Goal: Information Seeking & Learning: Learn about a topic

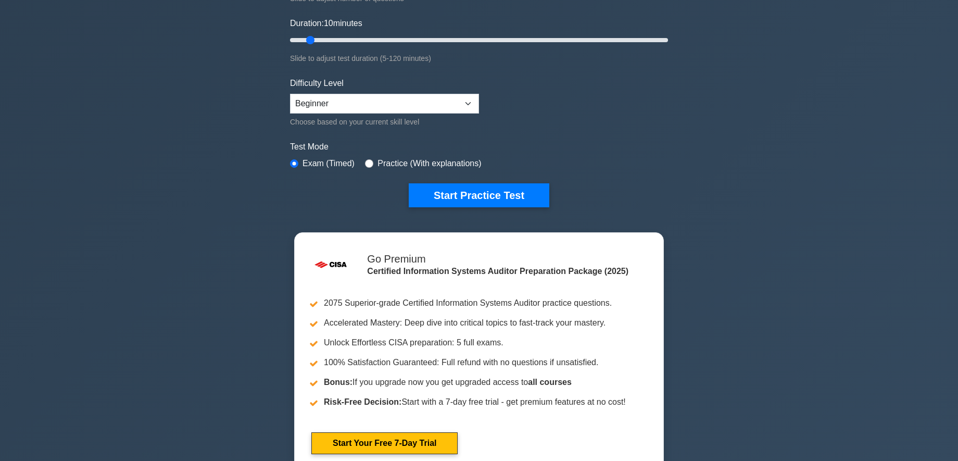
scroll to position [167, 0]
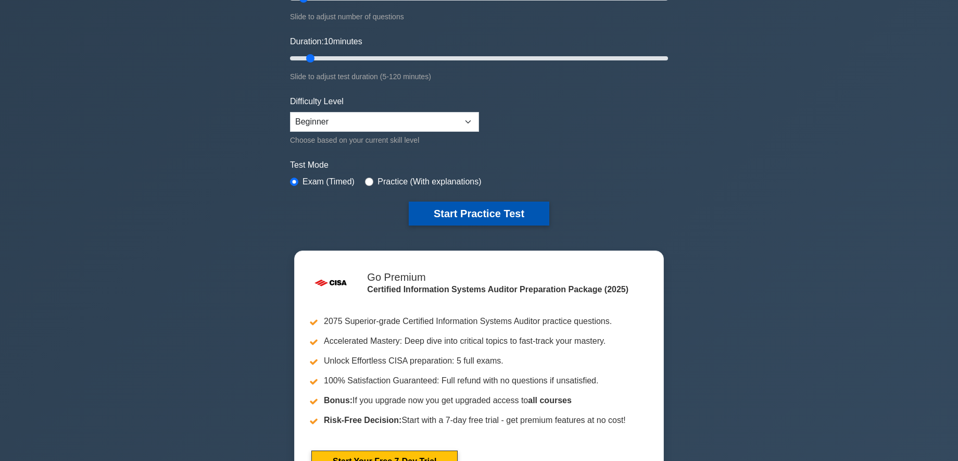
click at [477, 206] on button "Start Practice Test" at bounding box center [479, 213] width 141 height 24
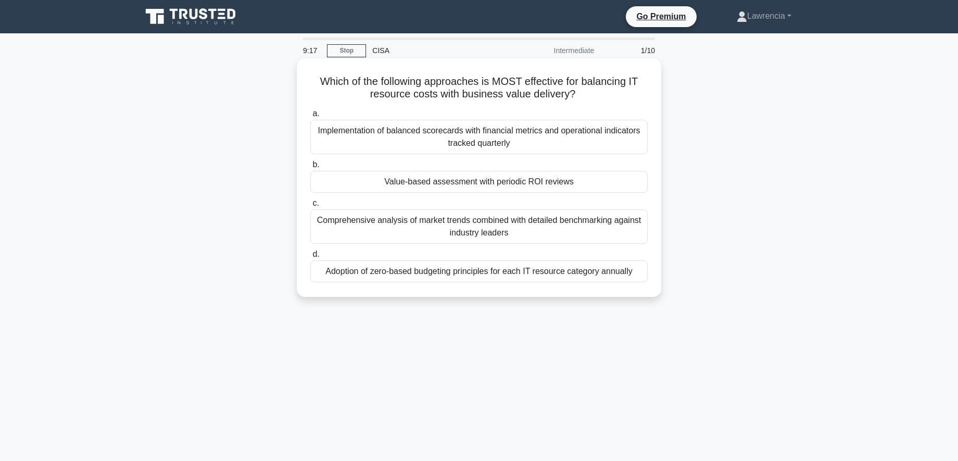
click at [489, 188] on div "Value-based assessment with periodic ROI reviews" at bounding box center [478, 182] width 337 height 22
click at [310, 168] on input "b. Value-based assessment with periodic ROI reviews" at bounding box center [310, 164] width 0 height 7
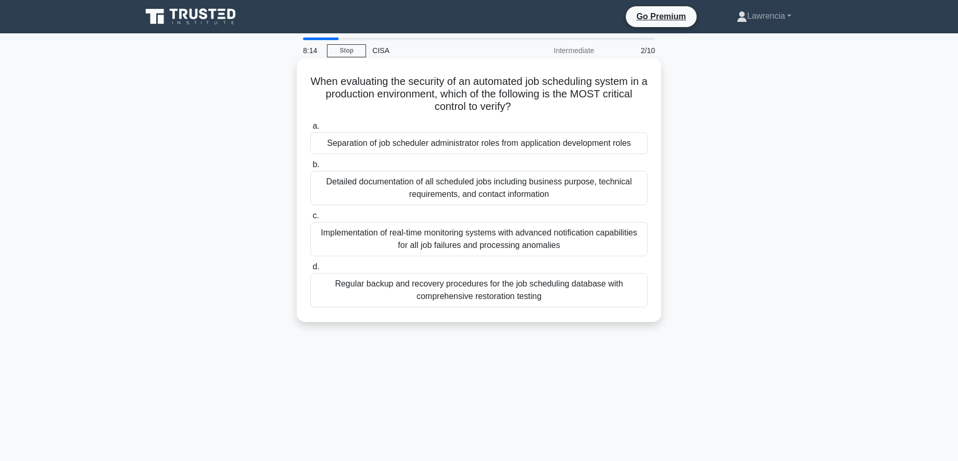
click at [479, 246] on div "Implementation of real-time monitoring systems with advanced notification capab…" at bounding box center [478, 239] width 337 height 34
click at [310, 219] on input "c. Implementation of real-time monitoring systems with advanced notification ca…" at bounding box center [310, 215] width 0 height 7
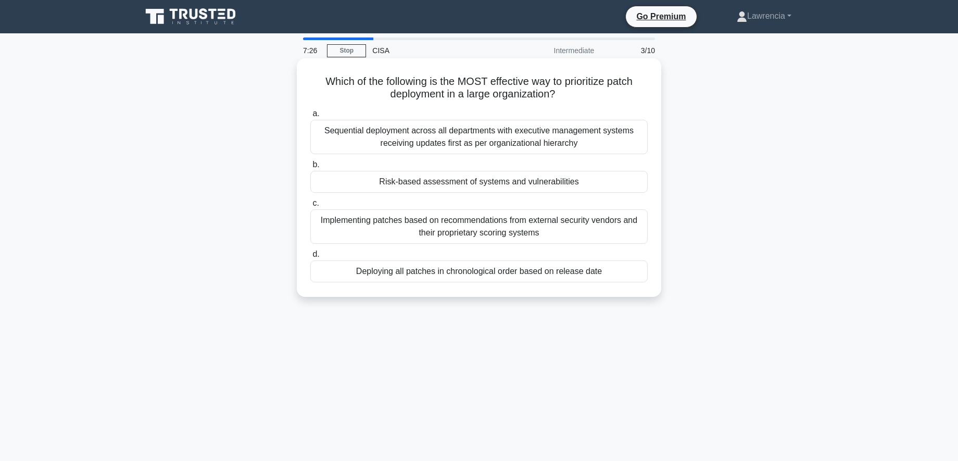
click at [435, 270] on div "Deploying all patches in chronological order based on release date" at bounding box center [478, 271] width 337 height 22
click at [310, 258] on input "d. Deploying all patches in chronological order based on release date" at bounding box center [310, 254] width 0 height 7
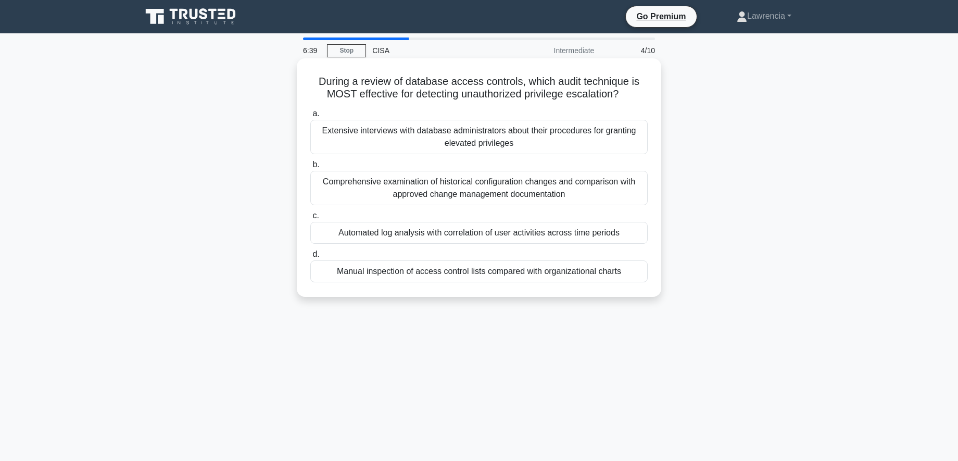
click at [411, 274] on div "Manual inspection of access control lists compared with organizational charts" at bounding box center [478, 271] width 337 height 22
click at [310, 258] on input "d. Manual inspection of access control lists compared with organizational charts" at bounding box center [310, 254] width 0 height 7
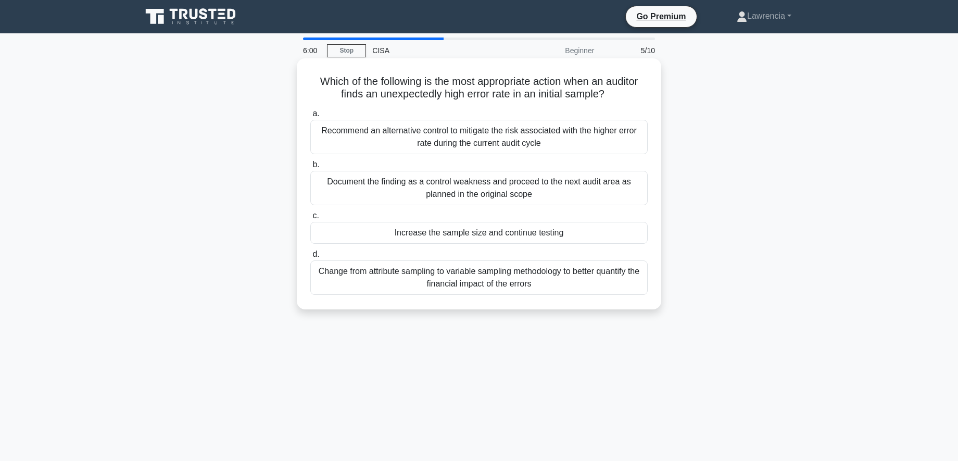
click at [468, 235] on div "Increase the sample size and continue testing" at bounding box center [478, 233] width 337 height 22
click at [310, 219] on input "c. Increase the sample size and continue testing" at bounding box center [310, 215] width 0 height 7
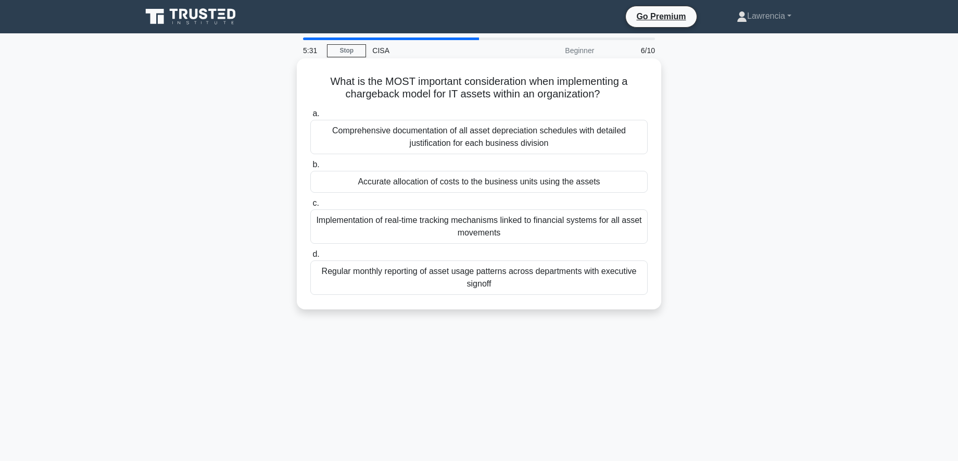
click at [418, 178] on div "Accurate allocation of costs to the business units using the assets" at bounding box center [478, 182] width 337 height 22
click at [310, 168] on input "b. Accurate allocation of costs to the business units using the assets" at bounding box center [310, 164] width 0 height 7
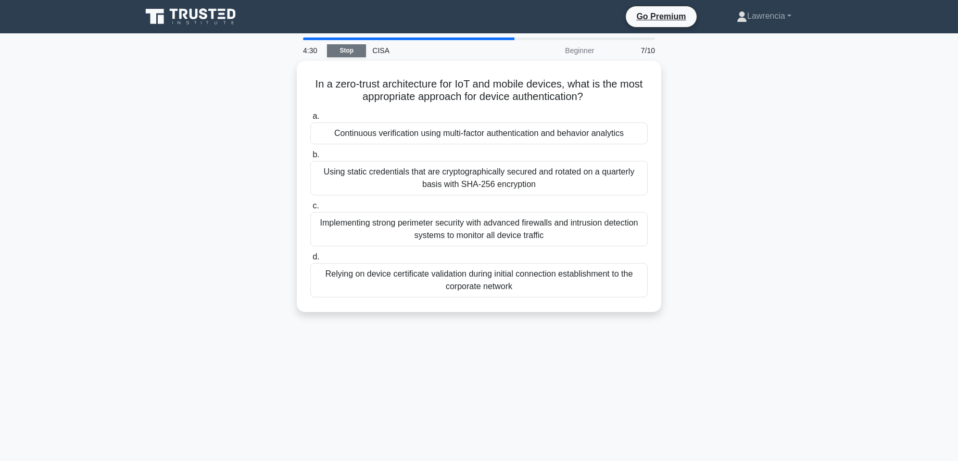
click at [340, 53] on link "Stop" at bounding box center [346, 50] width 39 height 13
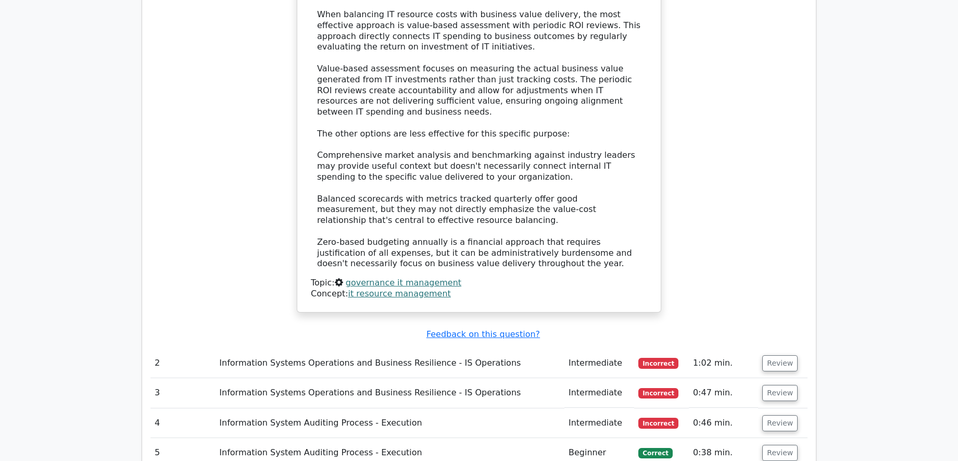
scroll to position [1114, 0]
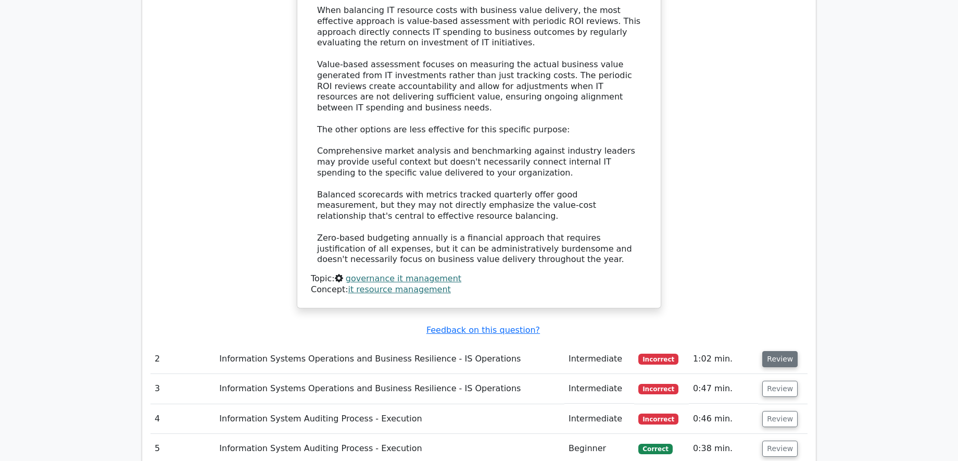
click at [768, 351] on button "Review" at bounding box center [779, 359] width 35 height 16
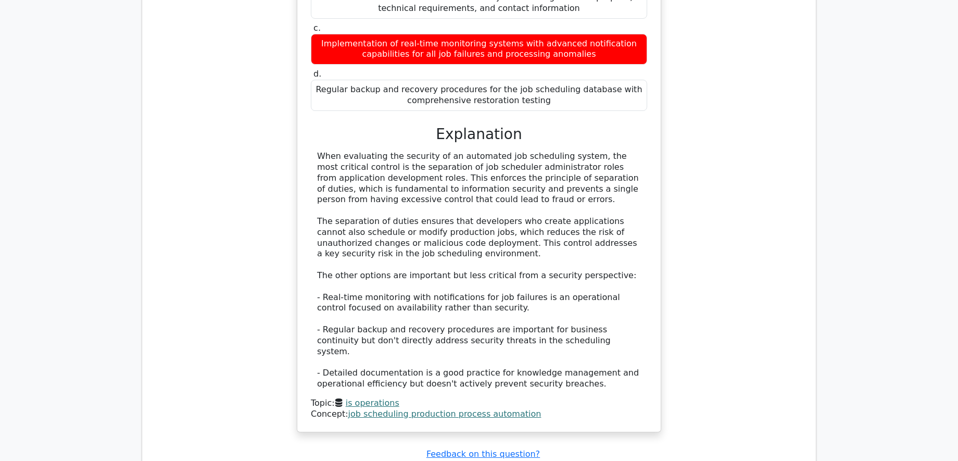
scroll to position [1686, 0]
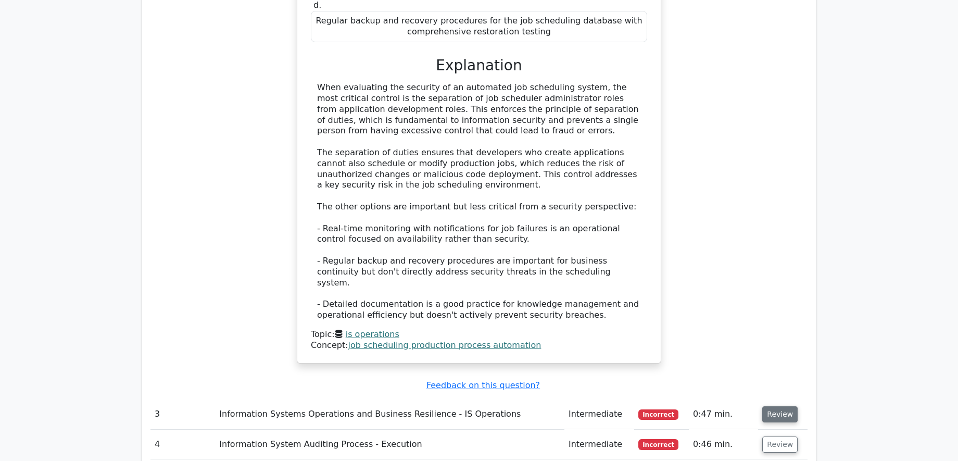
click at [768, 406] on button "Review" at bounding box center [779, 414] width 35 height 16
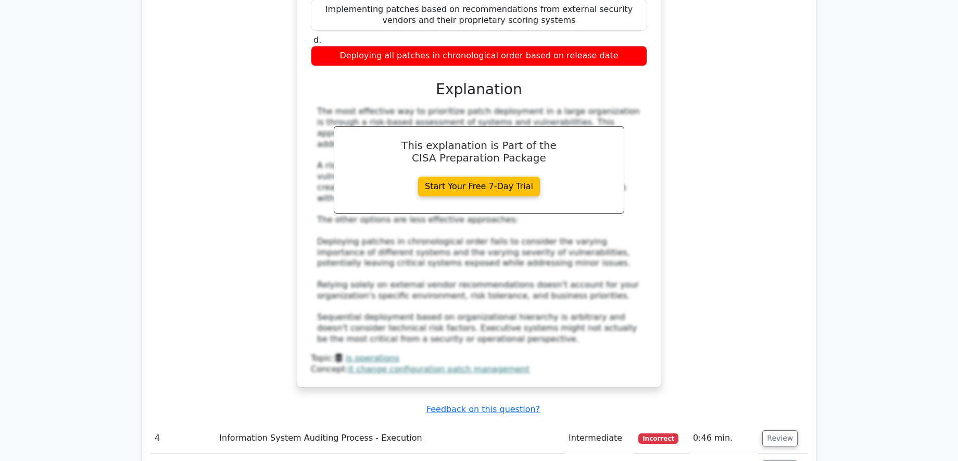
scroll to position [2259, 0]
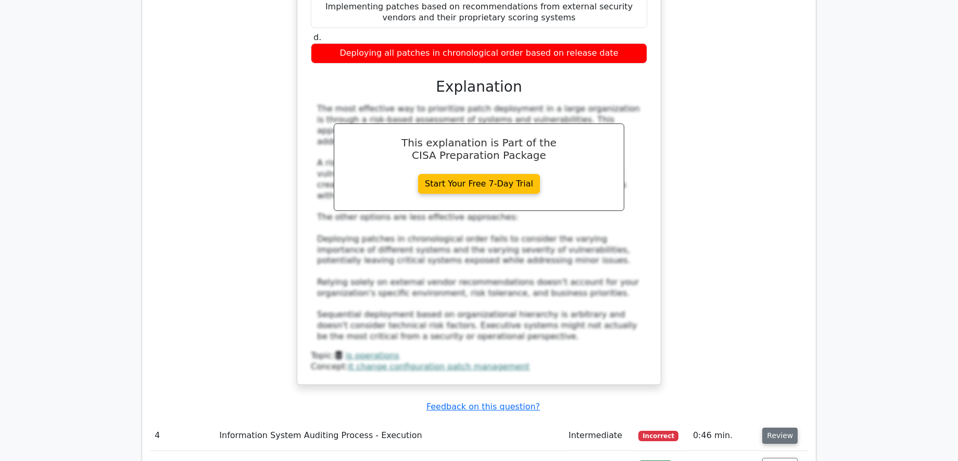
click at [769, 427] on button "Review" at bounding box center [779, 435] width 35 height 16
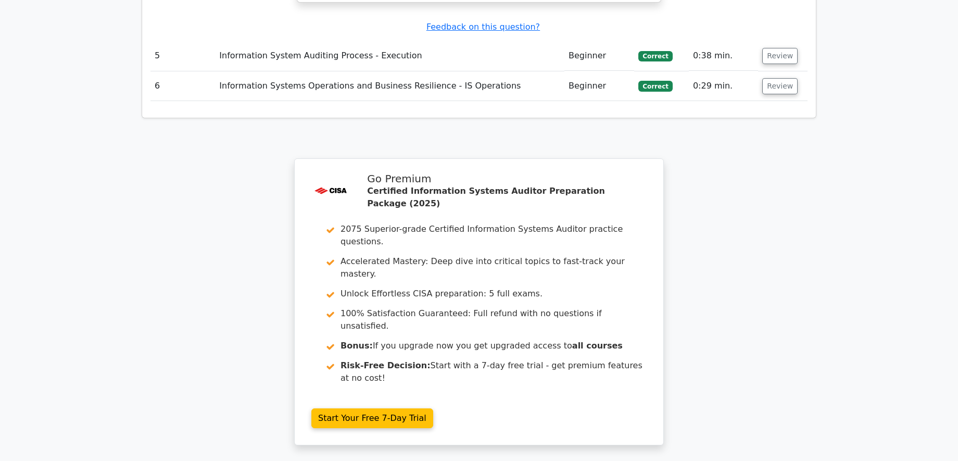
scroll to position [3299, 0]
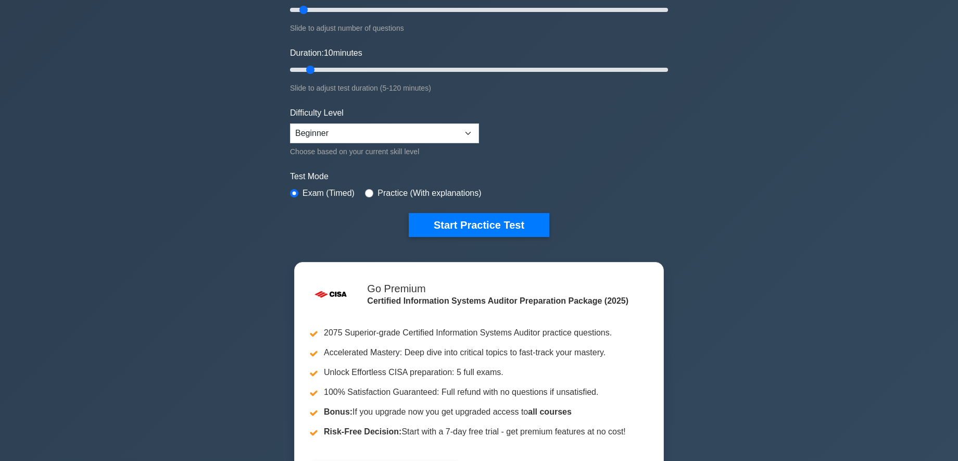
scroll to position [156, 0]
click at [461, 223] on button "Start Practice Test" at bounding box center [479, 224] width 141 height 24
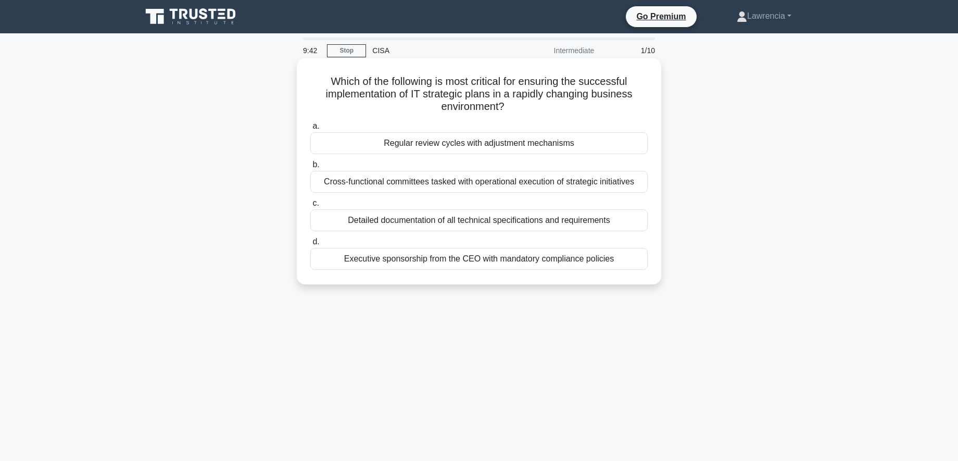
click at [447, 253] on div "Executive sponsorship from the CEO with mandatory compliance policies" at bounding box center [478, 259] width 337 height 22
click at [310, 245] on input "d. Executive sponsorship from the CEO with mandatory compliance policies" at bounding box center [310, 241] width 0 height 7
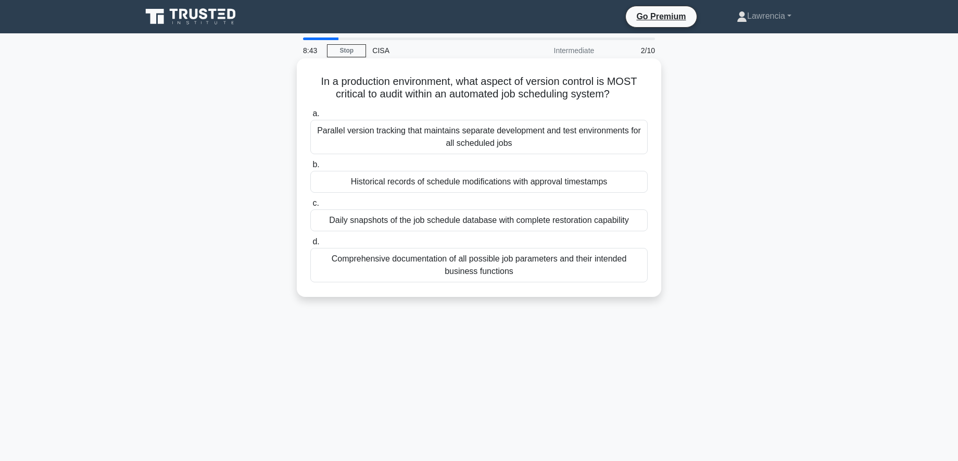
click at [400, 132] on div "Parallel version tracking that maintains separate development and test environm…" at bounding box center [478, 137] width 337 height 34
click at [310, 117] on input "a. Parallel version tracking that maintains separate development and test envir…" at bounding box center [310, 113] width 0 height 7
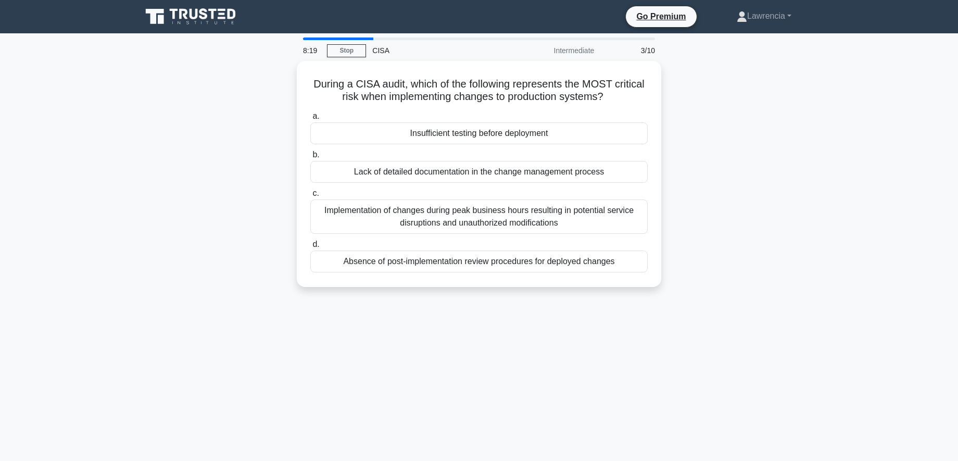
click at [400, 132] on div "Insufficient testing before deployment" at bounding box center [478, 133] width 337 height 22
click at [310, 120] on input "a. Insufficient testing before deployment" at bounding box center [310, 116] width 0 height 7
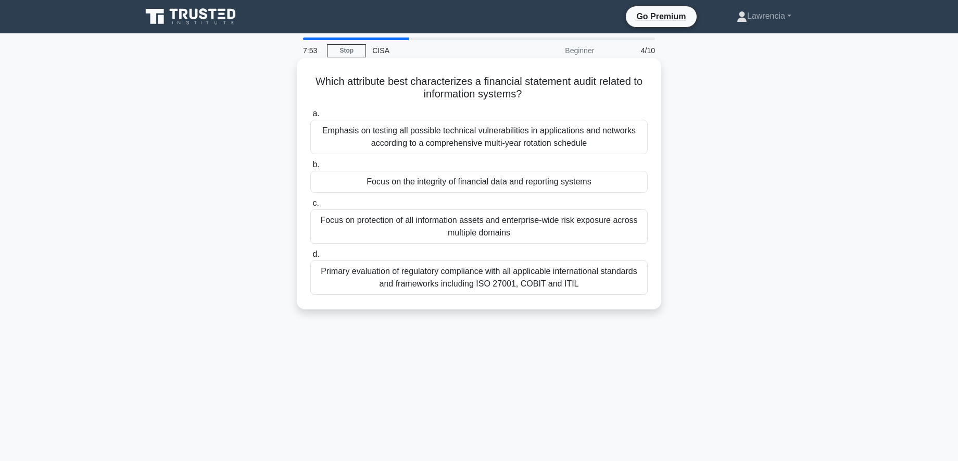
click at [392, 182] on div "Focus on the integrity of financial data and reporting systems" at bounding box center [478, 182] width 337 height 22
click at [310, 168] on input "b. Focus on the integrity of financial data and reporting systems" at bounding box center [310, 164] width 0 height 7
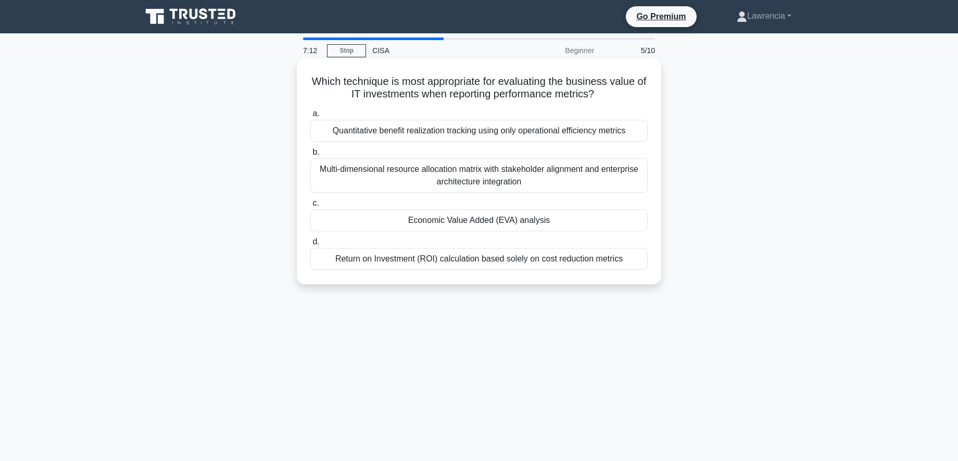
click at [387, 263] on div "Return on Investment (ROI) calculation based solely on cost reduction metrics" at bounding box center [478, 259] width 337 height 22
click at [310, 245] on input "d. Return on Investment (ROI) calculation based solely on cost reduction metrics" at bounding box center [310, 241] width 0 height 7
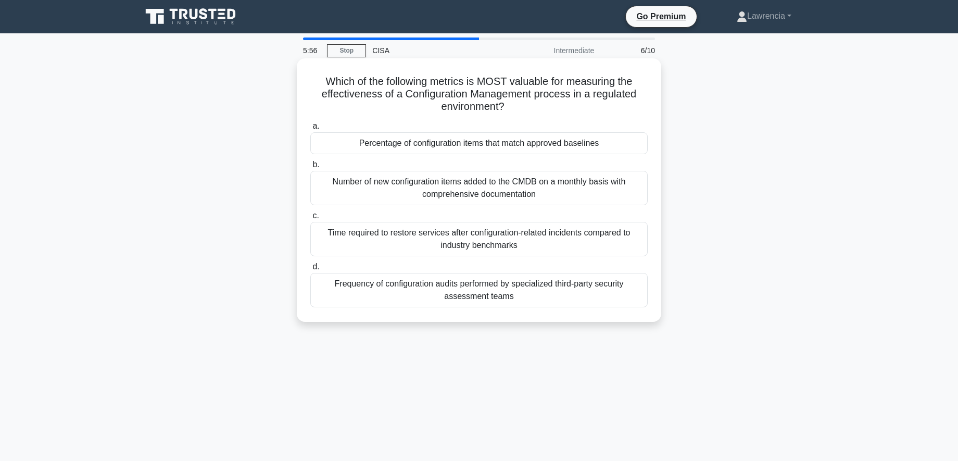
click at [530, 150] on div "Percentage of configuration items that match approved baselines" at bounding box center [478, 143] width 337 height 22
click at [310, 130] on input "a. Percentage of configuration items that match approved baselines" at bounding box center [310, 126] width 0 height 7
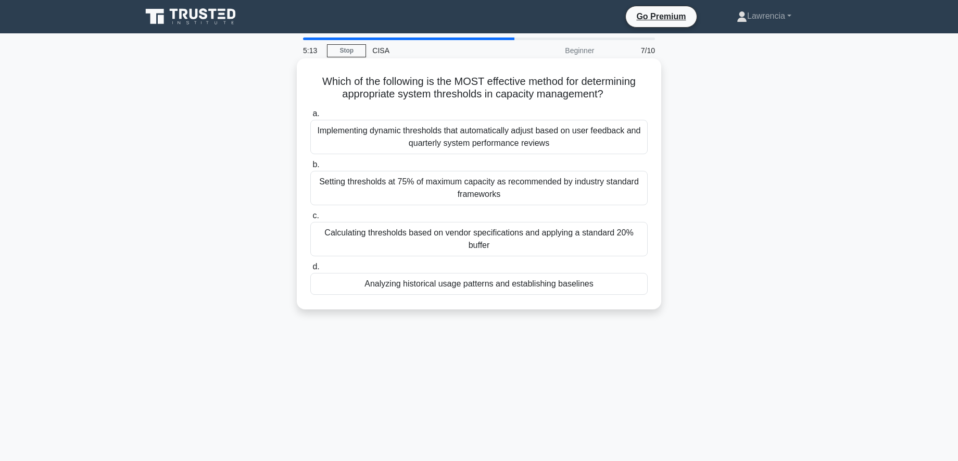
click at [517, 286] on div "Analyzing historical usage patterns and establishing baselines" at bounding box center [478, 284] width 337 height 22
click at [310, 270] on input "d. Analyzing historical usage patterns and establishing baselines" at bounding box center [310, 266] width 0 height 7
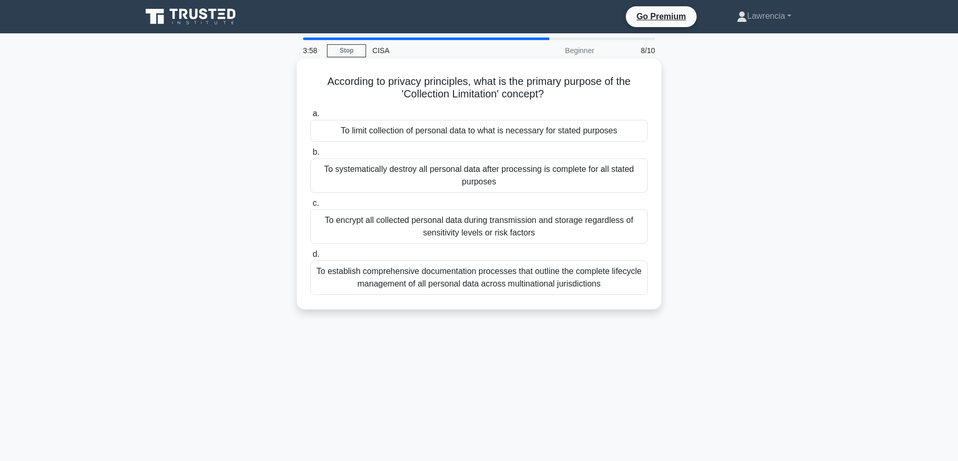
click at [475, 130] on div "To limit collection of personal data to what is necessary for stated purposes" at bounding box center [478, 131] width 337 height 22
click at [310, 117] on input "a. To limit collection of personal data to what is necessary for stated purposes" at bounding box center [310, 113] width 0 height 7
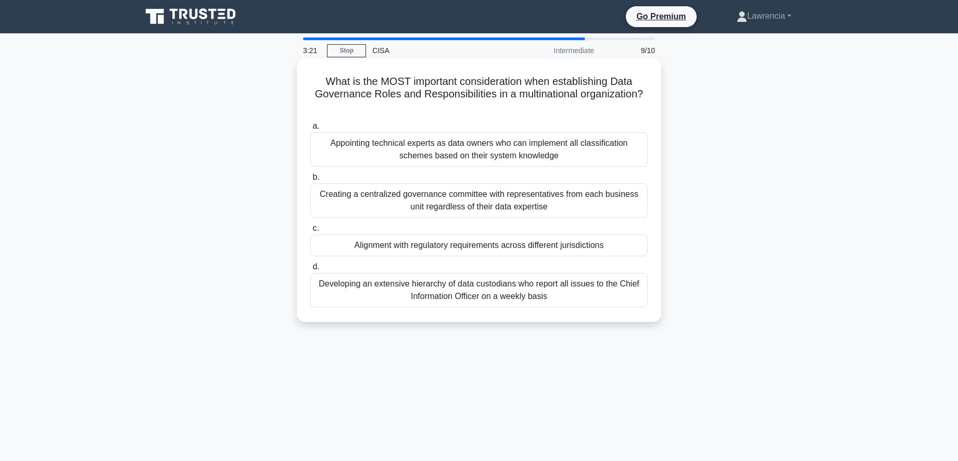
click at [498, 246] on div "Alignment with regulatory requirements across different jurisdictions" at bounding box center [478, 245] width 337 height 22
click at [310, 232] on input "c. Alignment with regulatory requirements across different jurisdictions" at bounding box center [310, 228] width 0 height 7
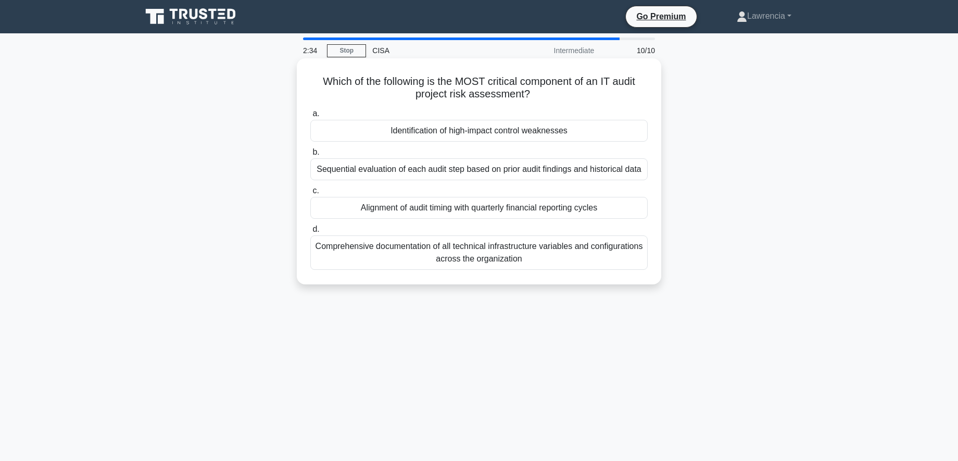
click at [456, 135] on div "Identification of high-impact control weaknesses" at bounding box center [478, 131] width 337 height 22
click at [310, 117] on input "a. Identification of high-impact control weaknesses" at bounding box center [310, 113] width 0 height 7
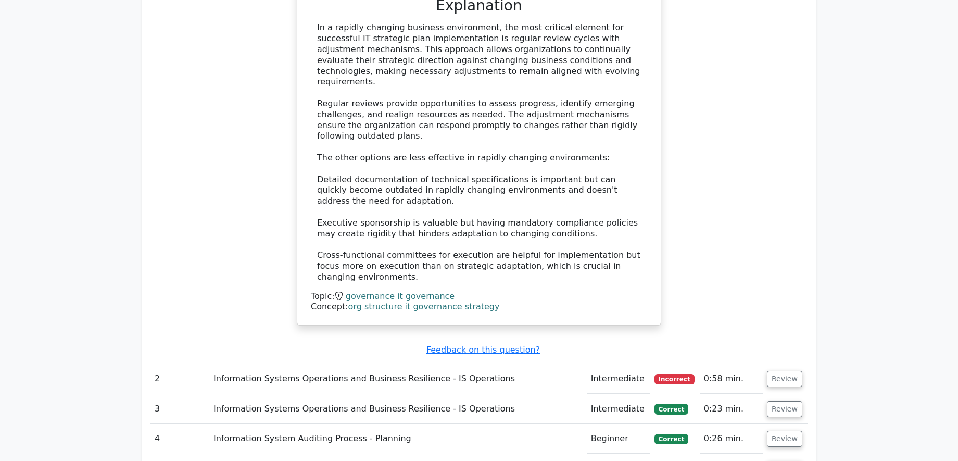
scroll to position [1145, 0]
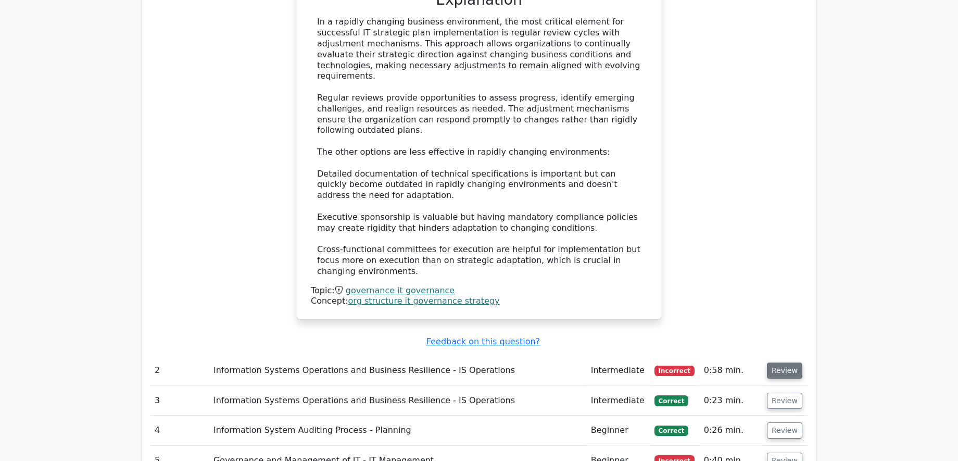
click at [783, 362] on button "Review" at bounding box center [784, 370] width 35 height 16
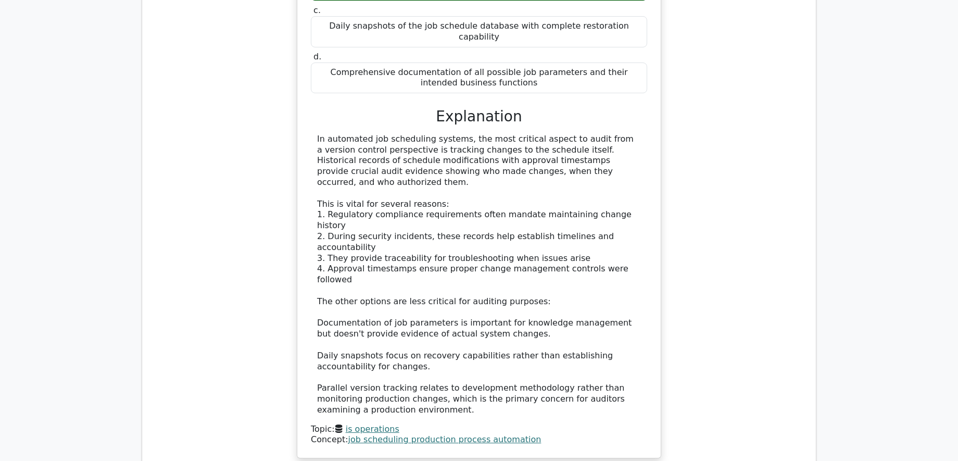
scroll to position [1717, 0]
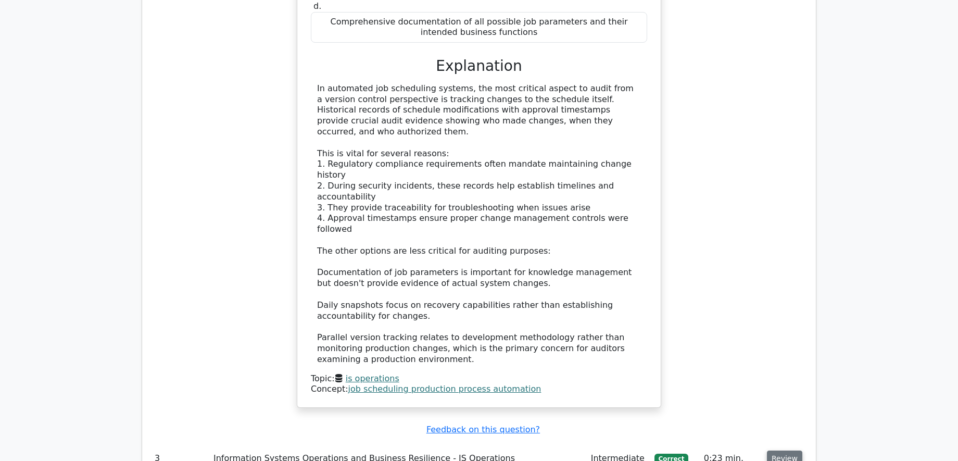
click at [781, 450] on button "Review" at bounding box center [784, 458] width 35 height 16
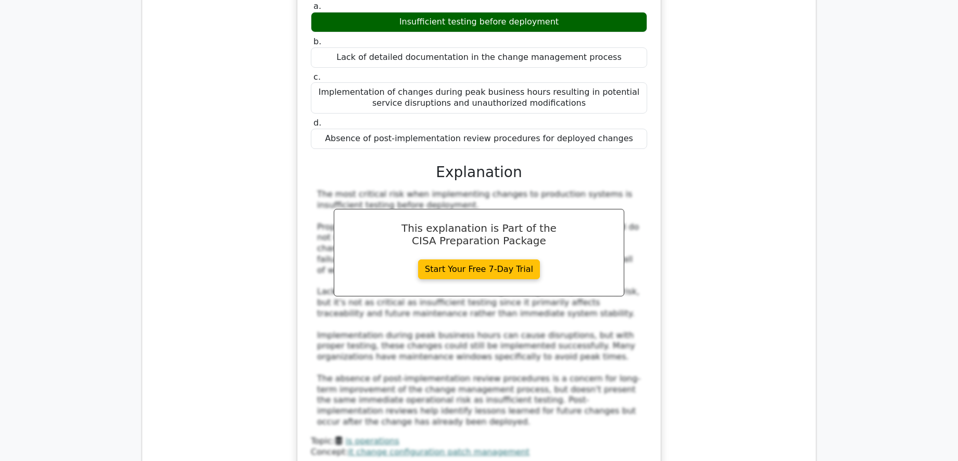
scroll to position [2290, 0]
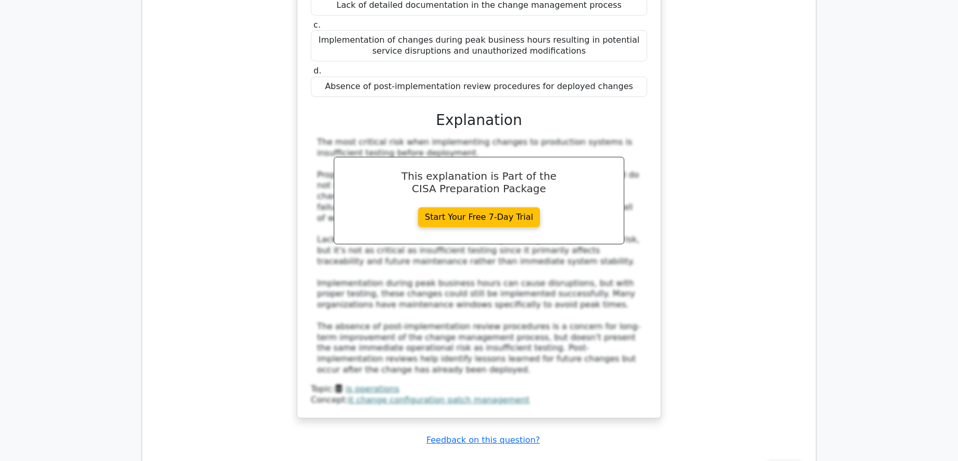
click at [779, 460] on button "Review" at bounding box center [784, 469] width 35 height 16
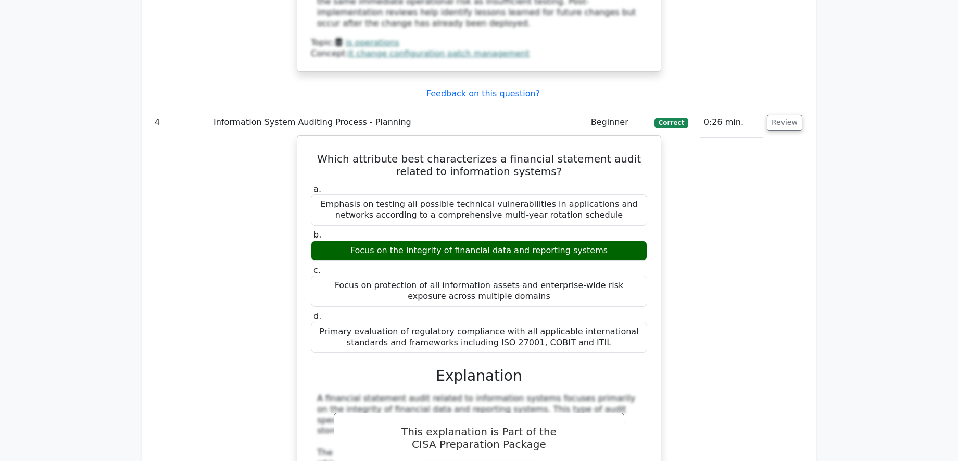
scroll to position [2654, 0]
